Goal: Entertainment & Leisure: Consume media (video, audio)

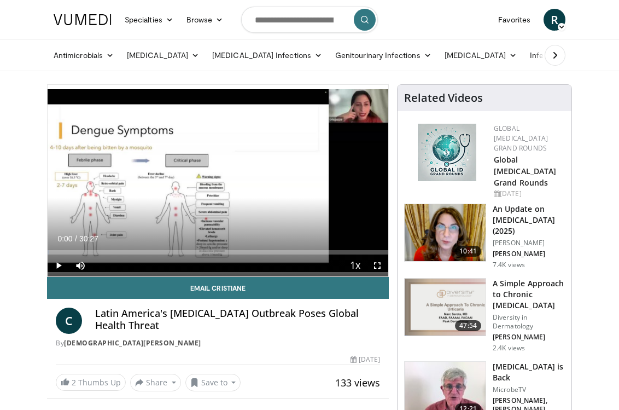
click at [59, 265] on span "Video Player" at bounding box center [59, 265] width 22 height 22
click at [379, 266] on span "Video Player" at bounding box center [378, 265] width 22 height 22
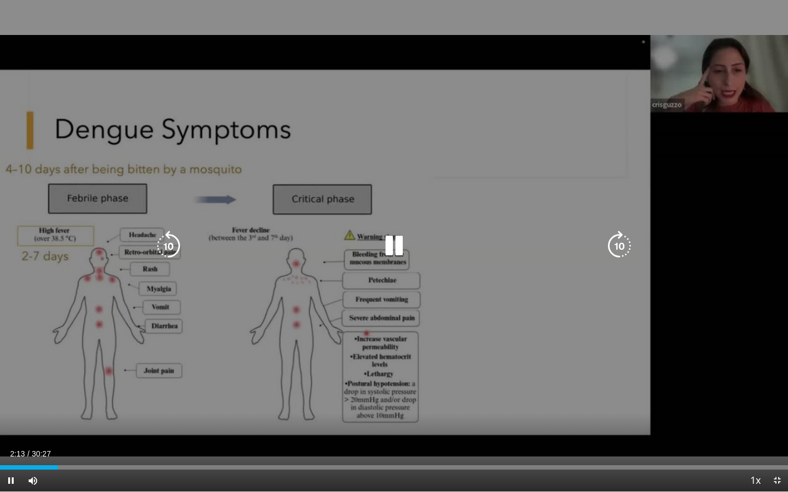
click at [422, 395] on div "10 seconds Tap to unmute" at bounding box center [394, 246] width 788 height 492
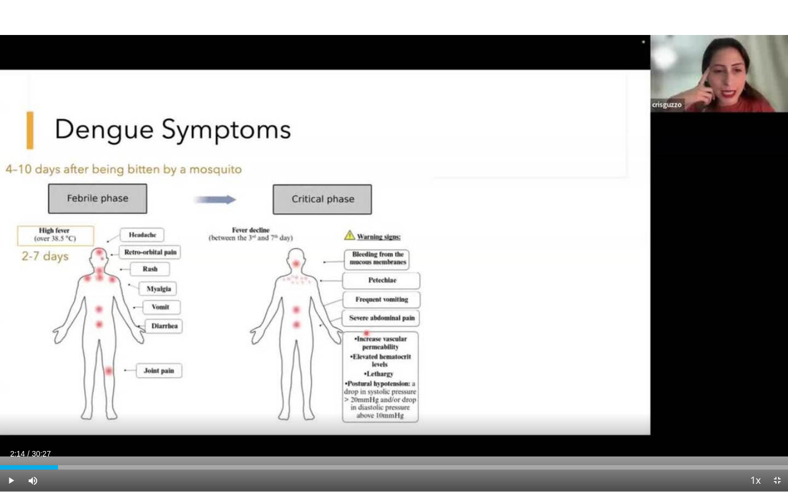
click at [13, 409] on span "Video Player" at bounding box center [11, 481] width 22 height 22
